Goal: Task Accomplishment & Management: Use online tool/utility

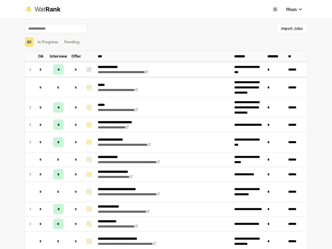
click at [273, 9] on icon at bounding box center [275, 9] width 5 height 5
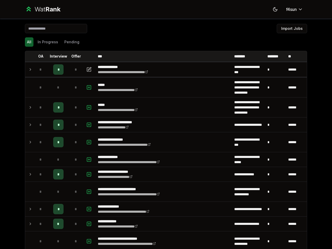
click at [290, 29] on button "Import Jobs" at bounding box center [292, 28] width 30 height 9
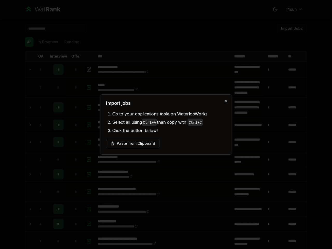
click at [27, 42] on div at bounding box center [166, 124] width 332 height 249
click at [46, 42] on div at bounding box center [166, 124] width 332 height 249
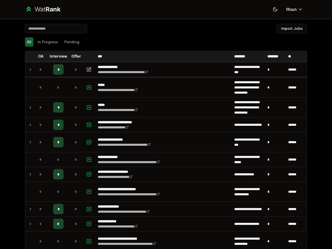
click at [70, 42] on button "Pending" at bounding box center [71, 41] width 19 height 9
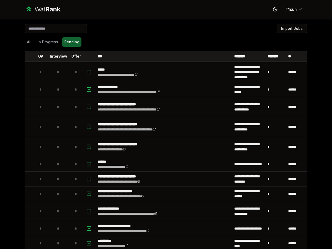
click at [27, 56] on th at bounding box center [29, 56] width 8 height 10
click at [39, 56] on p "OA" at bounding box center [40, 56] width 5 height 5
click at [56, 56] on p "Interview" at bounding box center [58, 56] width 17 height 5
click at [74, 56] on p "Offer" at bounding box center [76, 56] width 10 height 5
click at [88, 56] on th at bounding box center [89, 56] width 12 height 10
